Goal: Task Accomplishment & Management: Complete application form

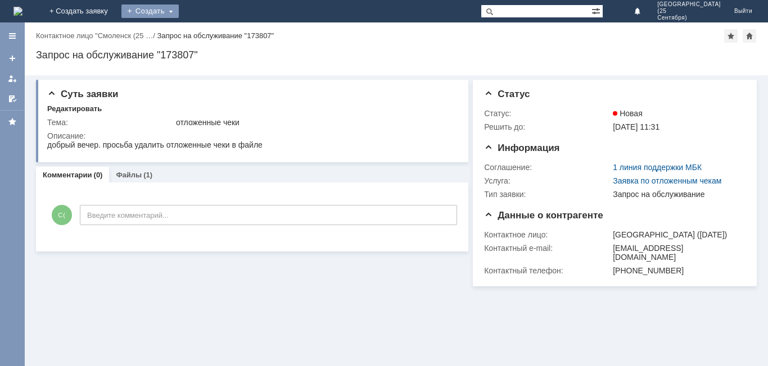
click at [179, 10] on div "Создать" at bounding box center [149, 10] width 57 height 13
click at [209, 37] on link "Заявка" at bounding box center [166, 33] width 85 height 13
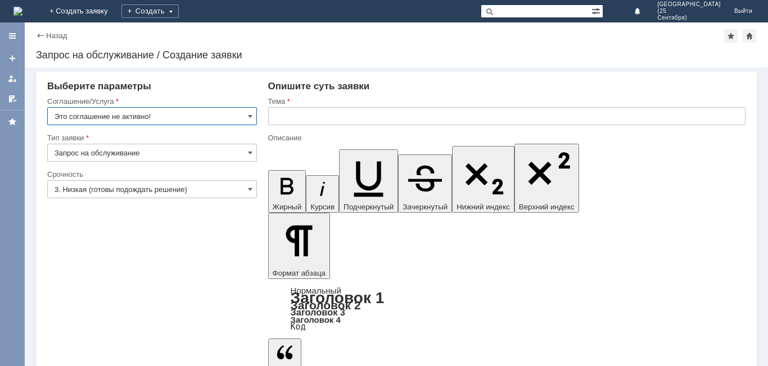
click at [202, 118] on input "Это соглашение не активно!" at bounding box center [152, 116] width 210 height 18
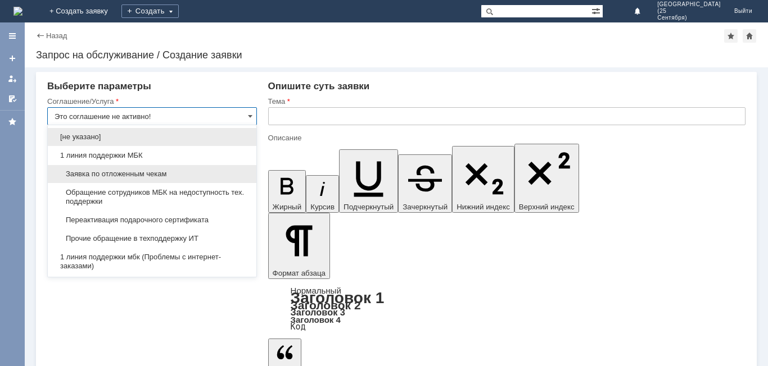
click at [177, 172] on span "Заявка по отложенным чекам" at bounding box center [152, 174] width 195 height 9
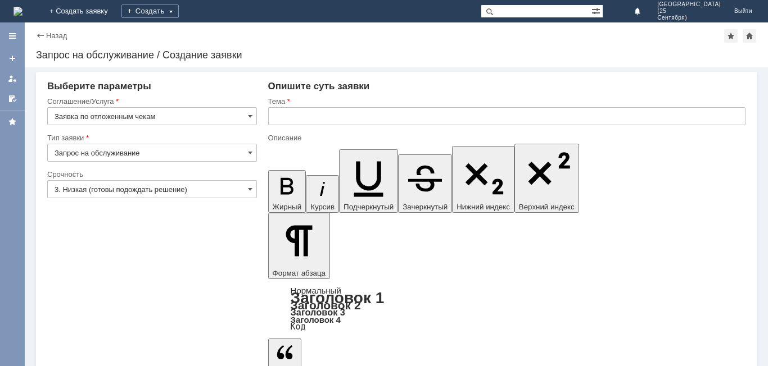
type input "Заявка по отложенным чекам"
click at [170, 188] on input "3. Низкая (готовы подождать решение)" at bounding box center [152, 189] width 210 height 18
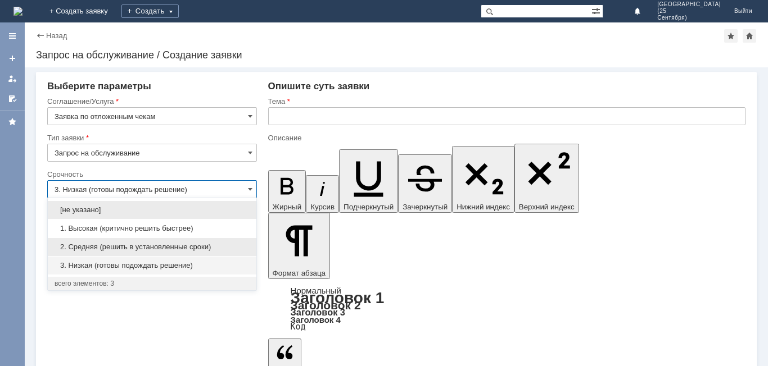
click at [192, 247] on span "2. Средняя (решить в установленные сроки)" at bounding box center [152, 247] width 195 height 9
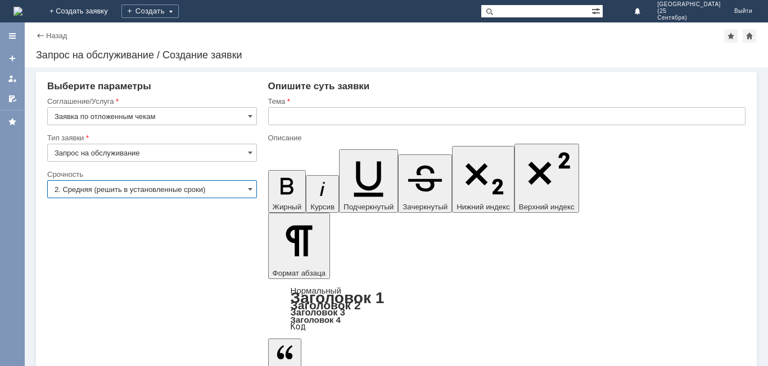
type input "2. Средняя (решить в установленные сроки)"
click at [330, 115] on input "text" at bounding box center [506, 116] width 477 height 18
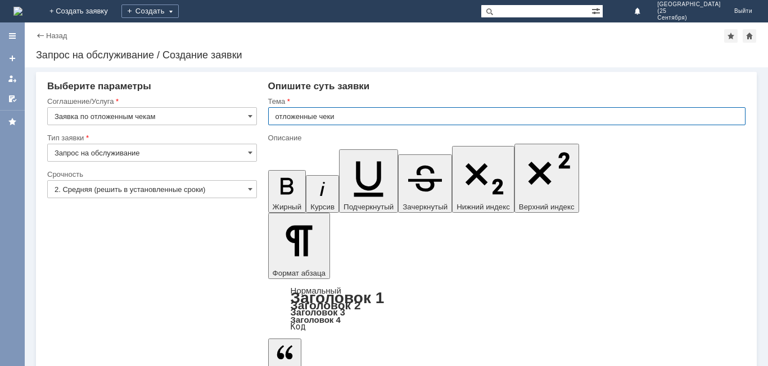
drag, startPoint x: 344, startPoint y: 121, endPoint x: 271, endPoint y: 133, distance: 73.9
click at [271, 133] on div "Тема отложенные чеки" at bounding box center [506, 115] width 477 height 37
type input "отложенные чеки"
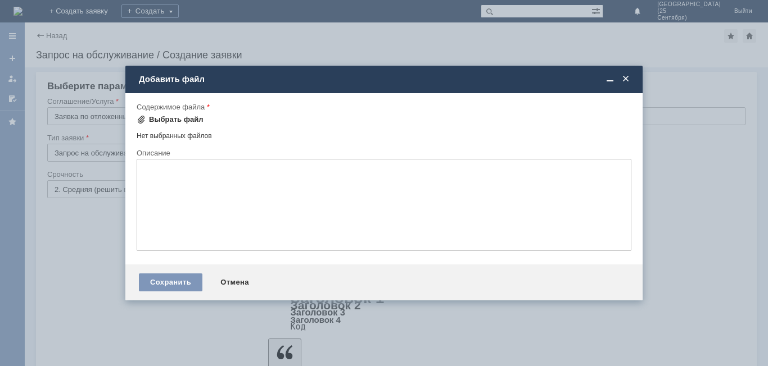
click at [195, 123] on div "Выбрать файл" at bounding box center [176, 119] width 55 height 9
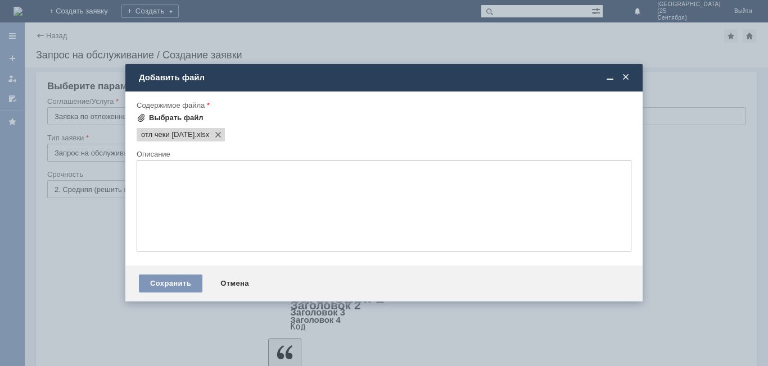
scroll to position [0, 0]
click at [178, 284] on div "Сохранить" at bounding box center [170, 284] width 63 height 18
